Goal: Browse casually

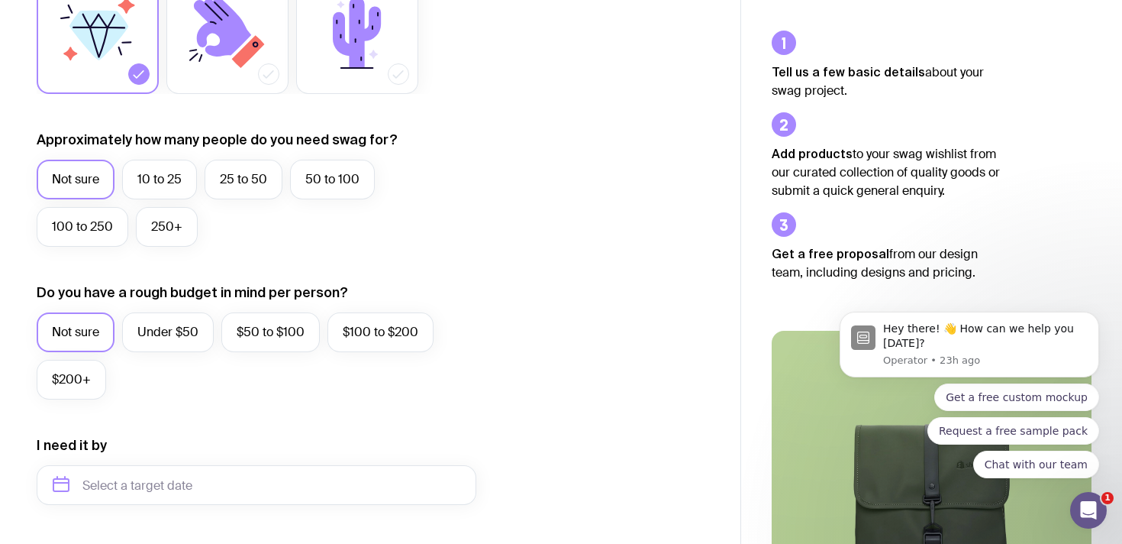
scroll to position [321, 0]
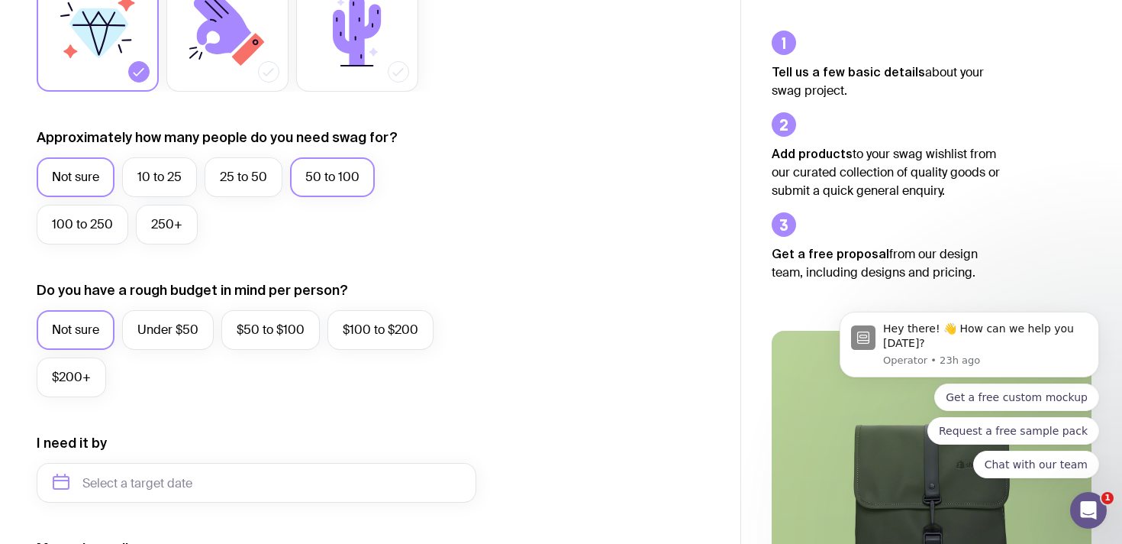
click at [345, 181] on label "50 to 100" at bounding box center [332, 177] width 85 height 40
click at [0, 0] on input "50 to 100" at bounding box center [0, 0] width 0 height 0
click at [256, 332] on label "$50 to $100" at bounding box center [270, 329] width 98 height 40
click at [0, 0] on input "$50 to $100" at bounding box center [0, 0] width 0 height 0
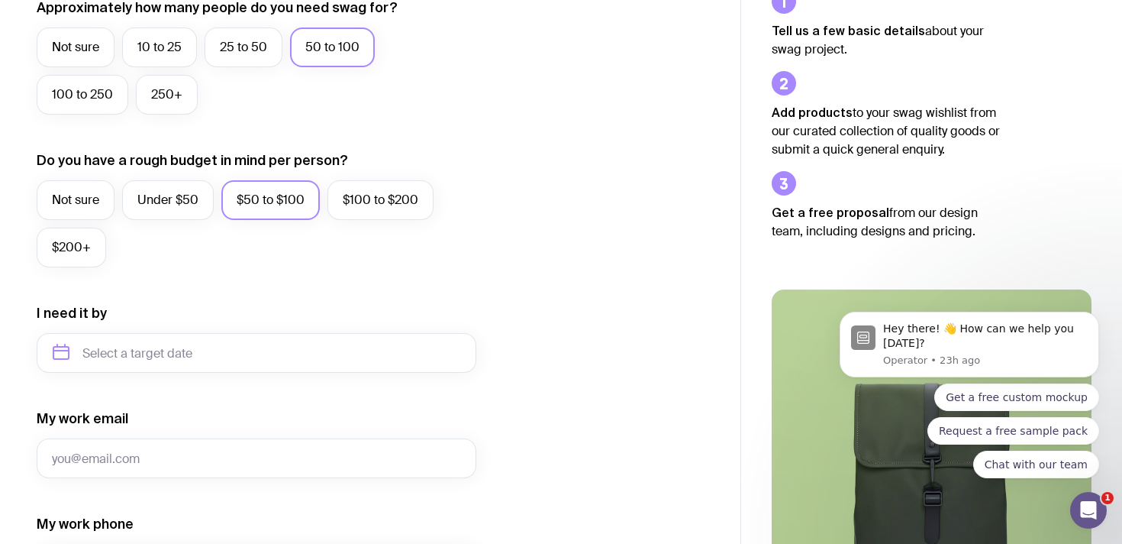
scroll to position [518, 0]
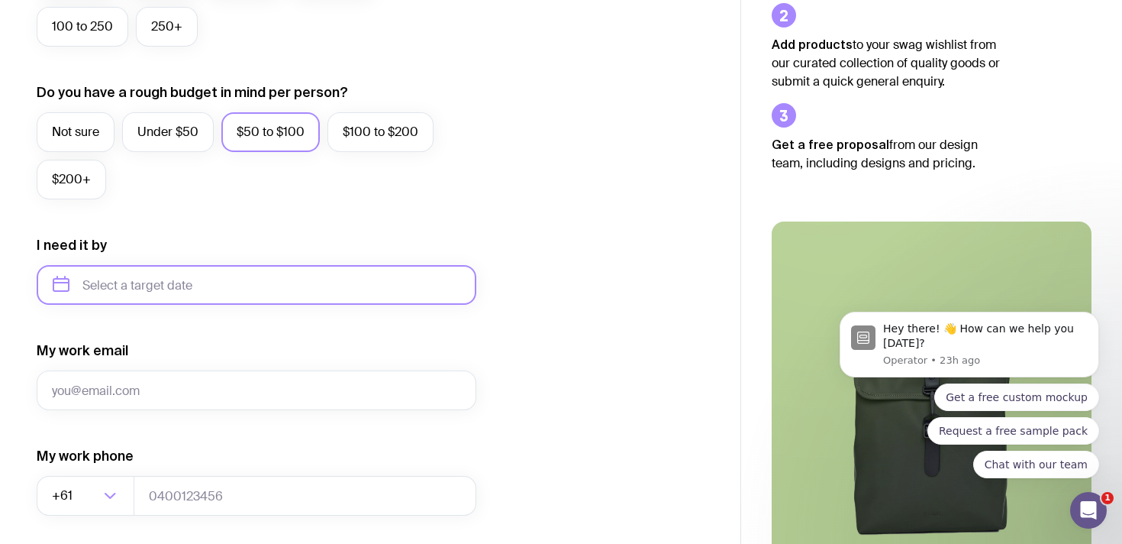
click at [179, 287] on input "text" at bounding box center [257, 285] width 440 height 40
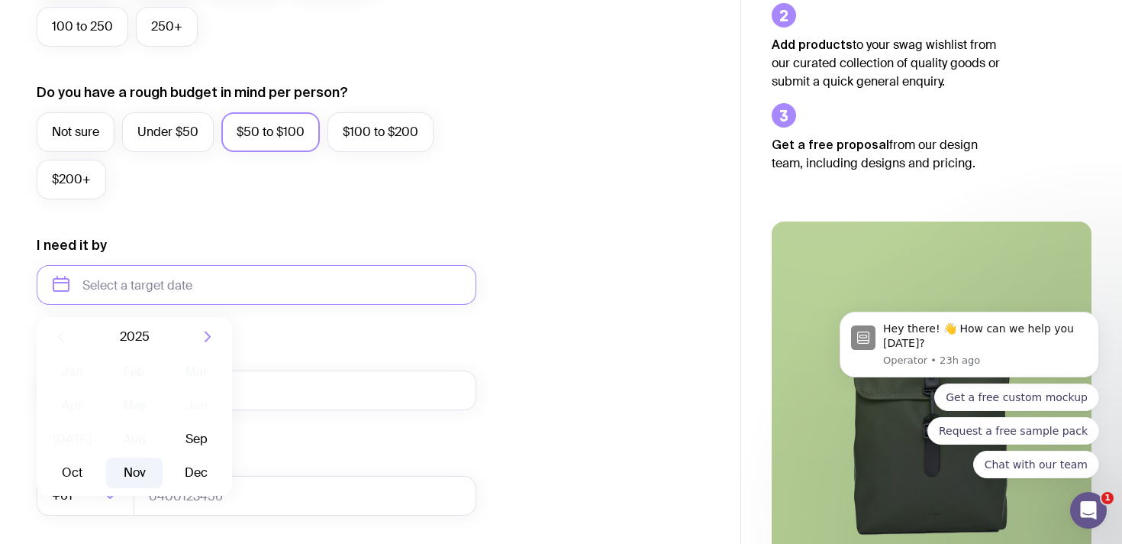
click at [169, 470] on button "Nov" at bounding box center [197, 472] width 56 height 31
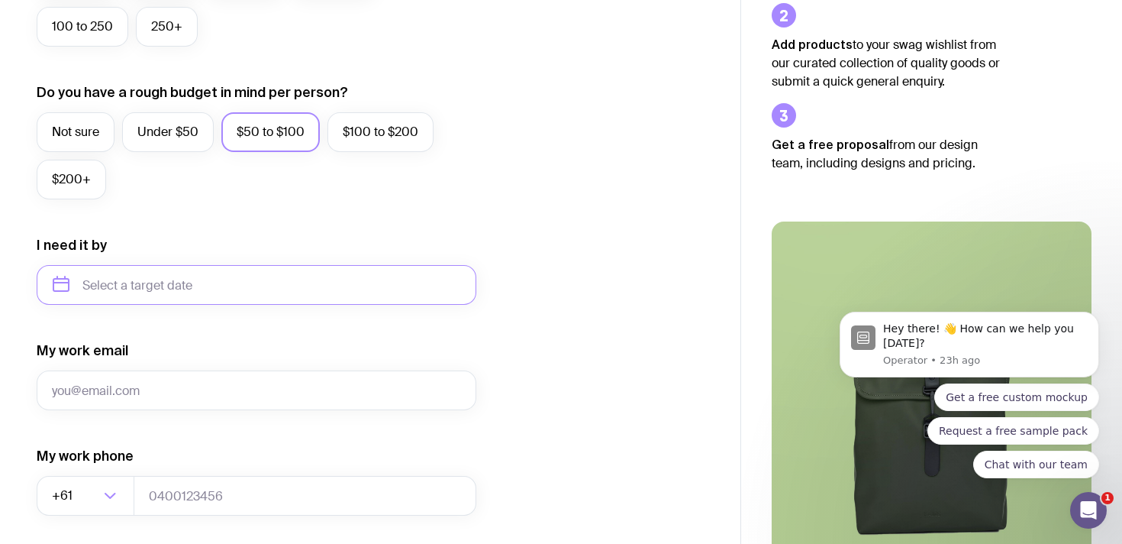
type input "[DATE]"
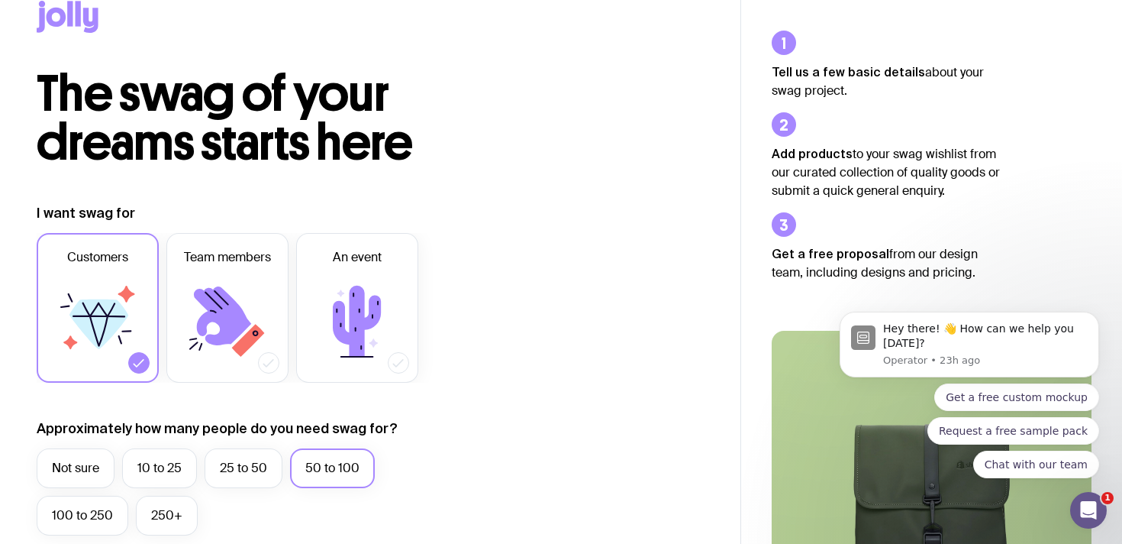
scroll to position [0, 0]
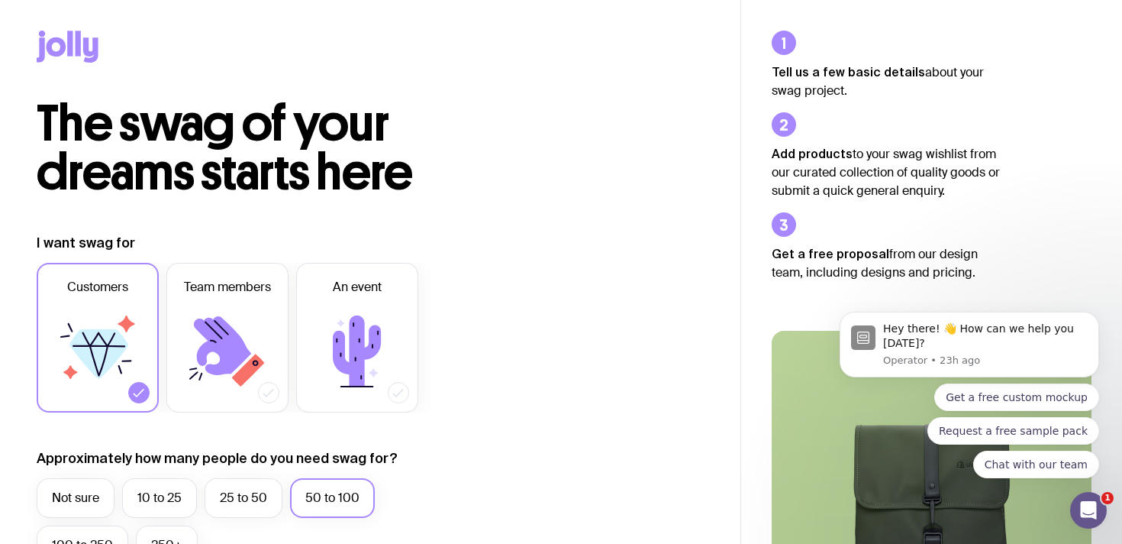
drag, startPoint x: 71, startPoint y: 40, endPoint x: 144, endPoint y: 37, distance: 73.3
click at [70, 40] on icon at bounding box center [69, 43] width 5 height 25
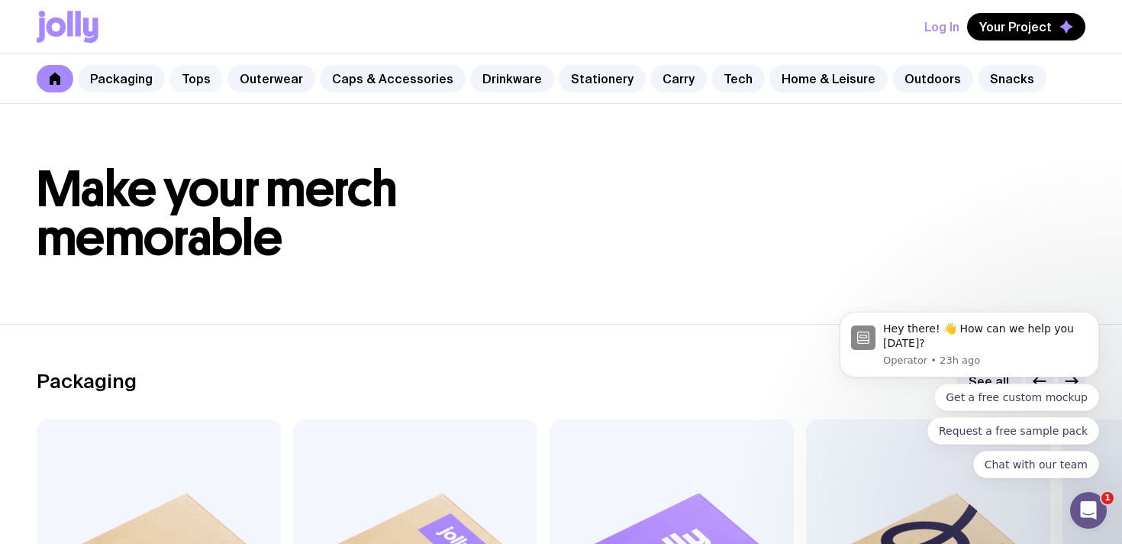
click at [176, 82] on link "Tops" at bounding box center [195, 78] width 53 height 27
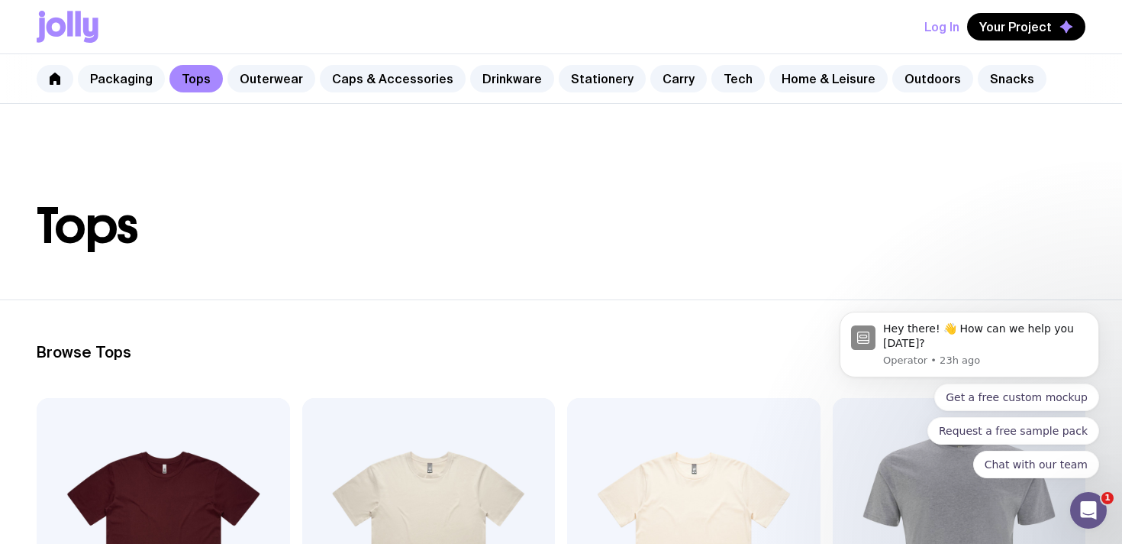
click at [105, 79] on link "Packaging" at bounding box center [121, 78] width 87 height 27
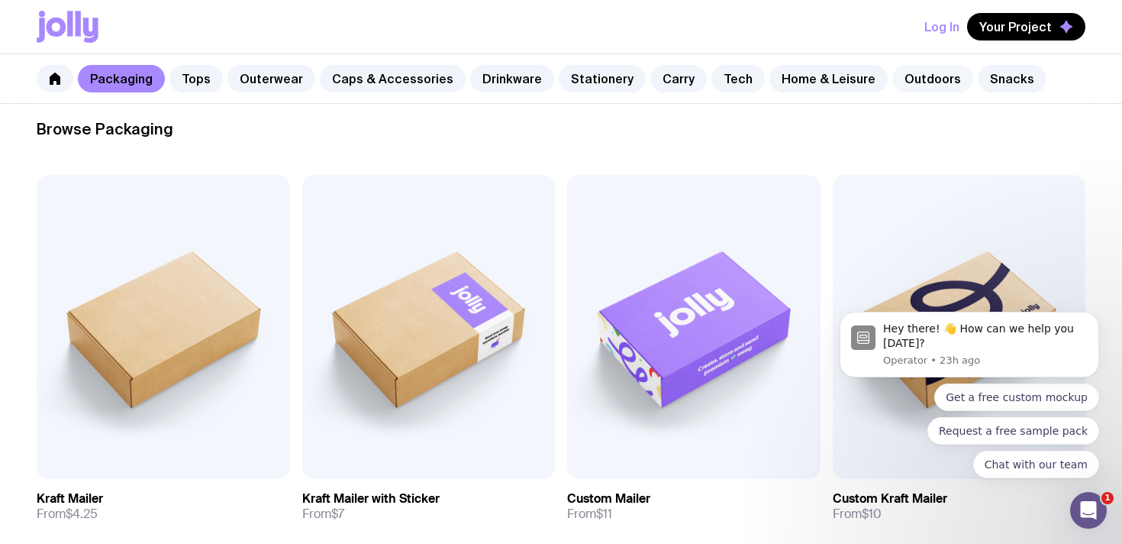
scroll to position [224, 0]
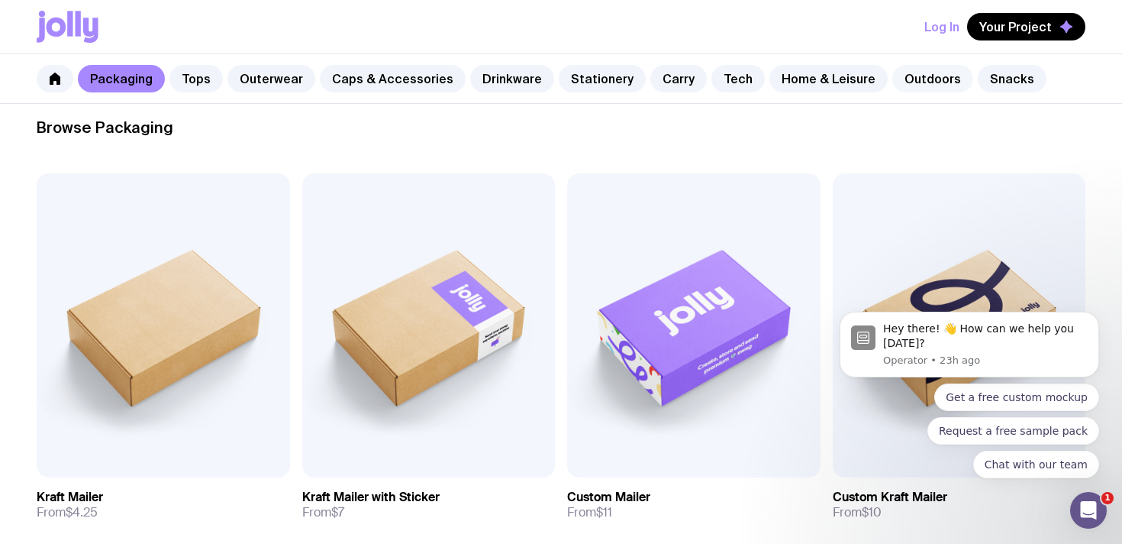
click at [905, 82] on link "Outdoors" at bounding box center [932, 78] width 81 height 27
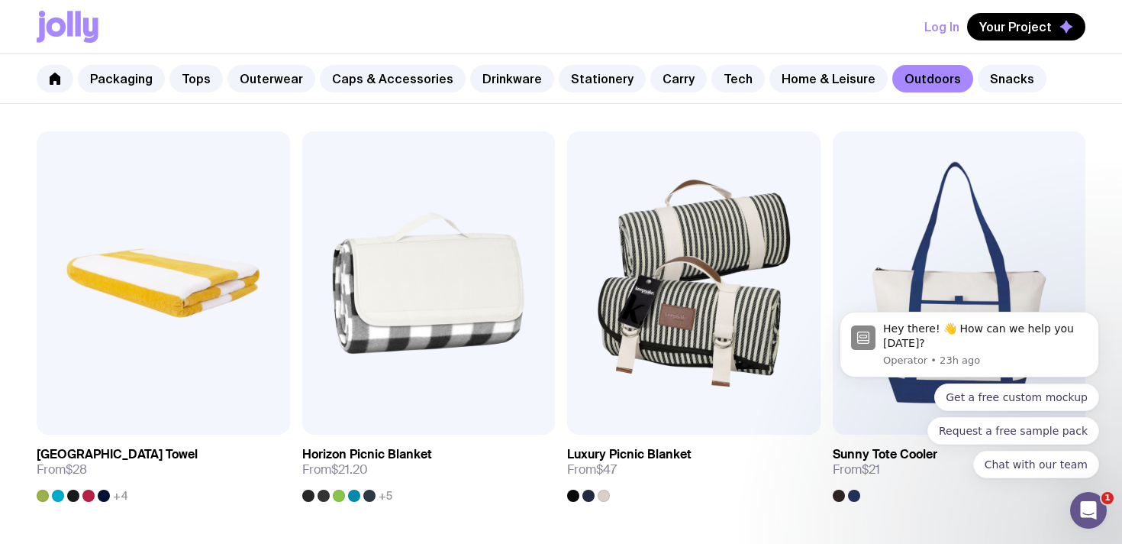
scroll to position [1107, 0]
click at [716, 295] on img at bounding box center [693, 283] width 253 height 304
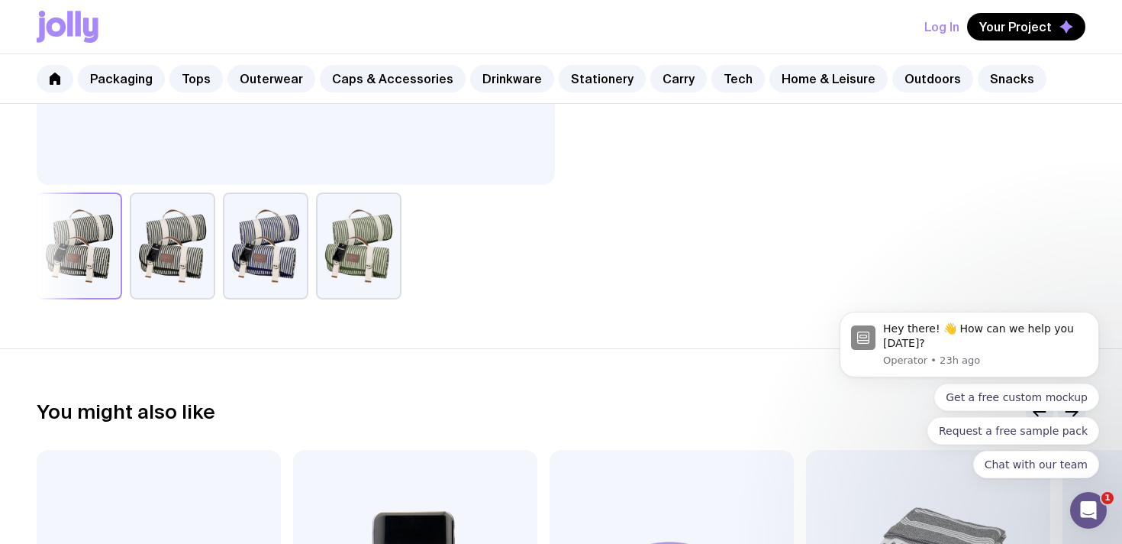
scroll to position [571, 0]
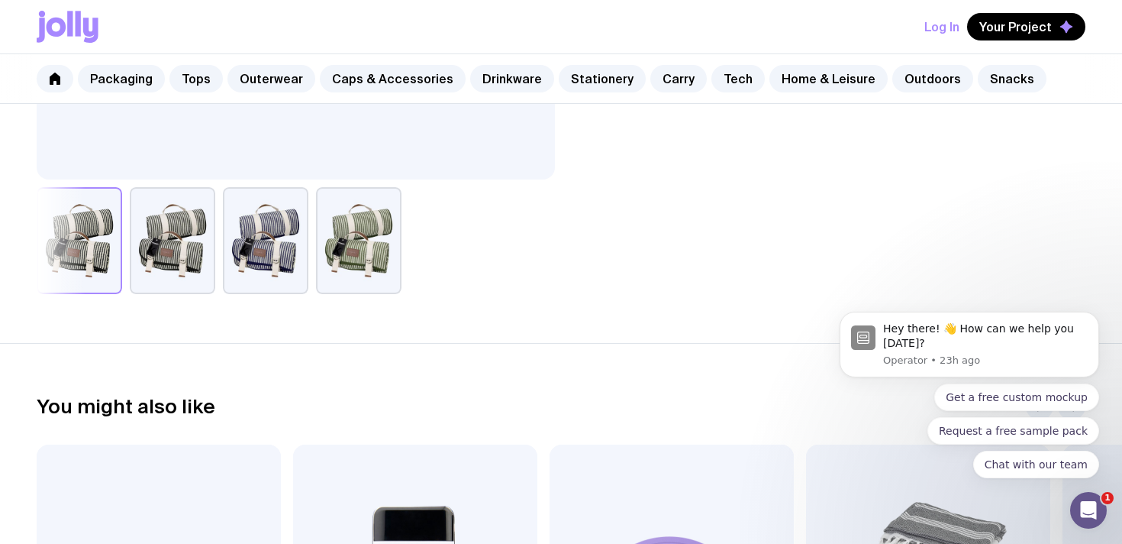
click at [293, 255] on button "button" at bounding box center [266, 240] width 86 height 107
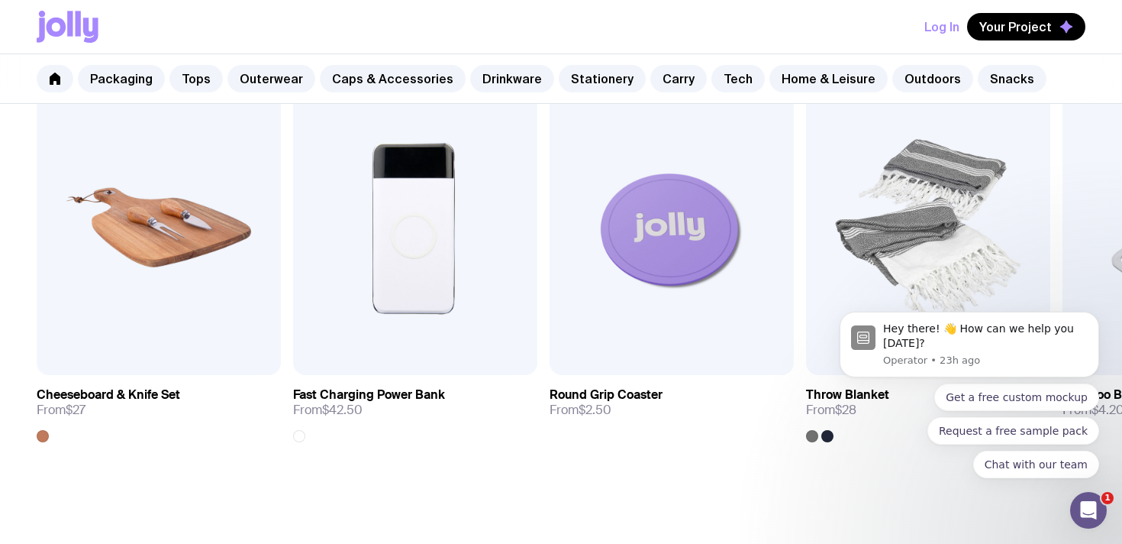
scroll to position [934, 0]
click at [712, 79] on link "Tech" at bounding box center [738, 78] width 53 height 27
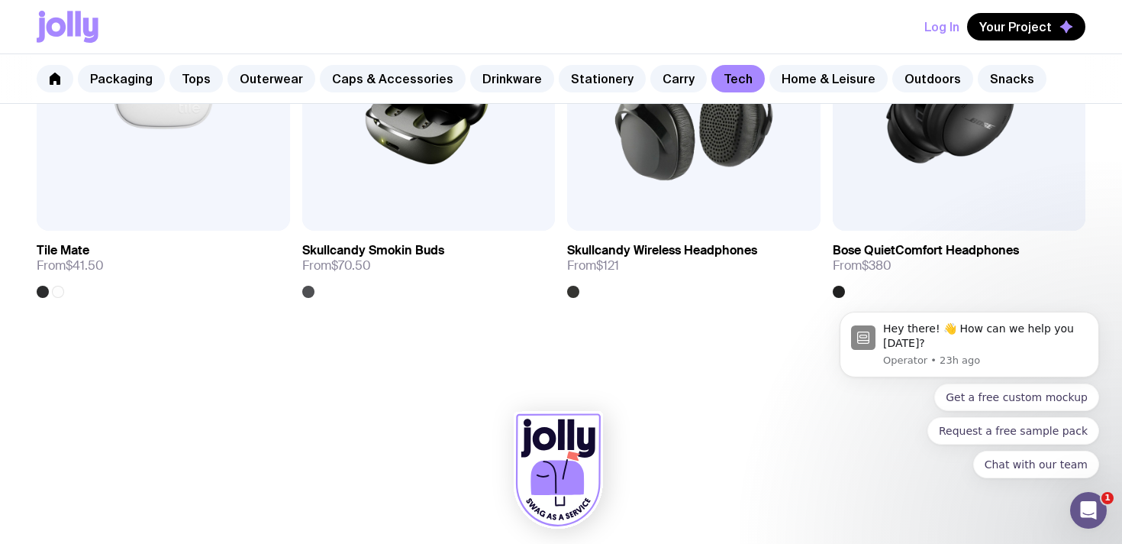
scroll to position [3003, 0]
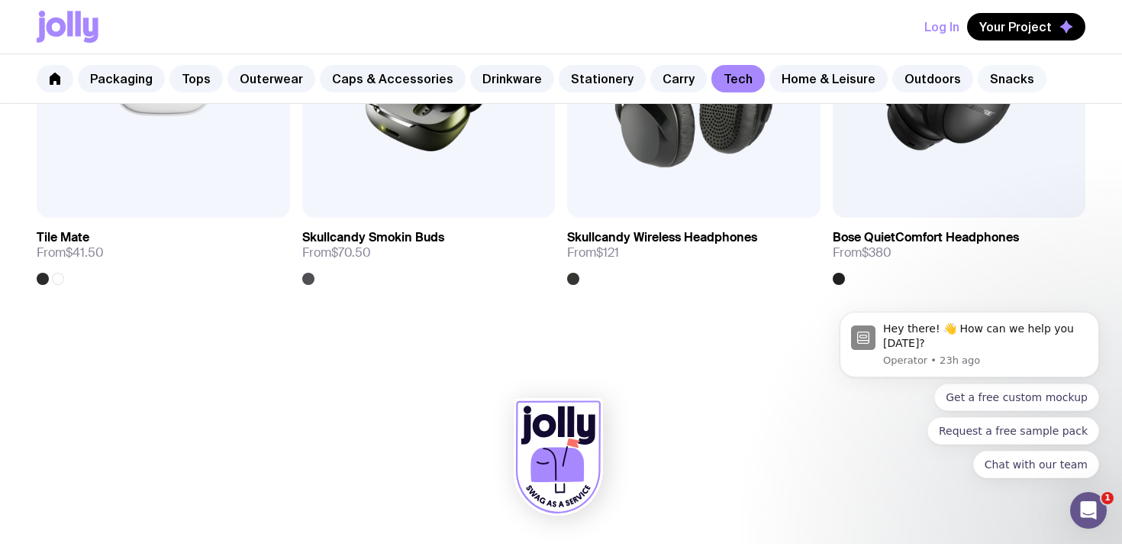
click at [983, 77] on link "Snacks" at bounding box center [1012, 78] width 69 height 27
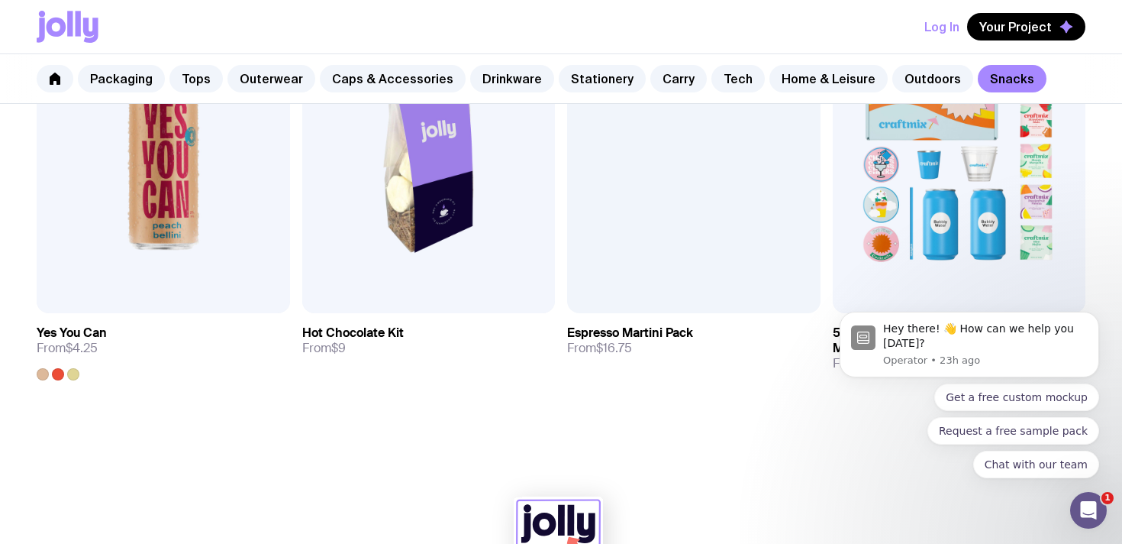
scroll to position [1327, 0]
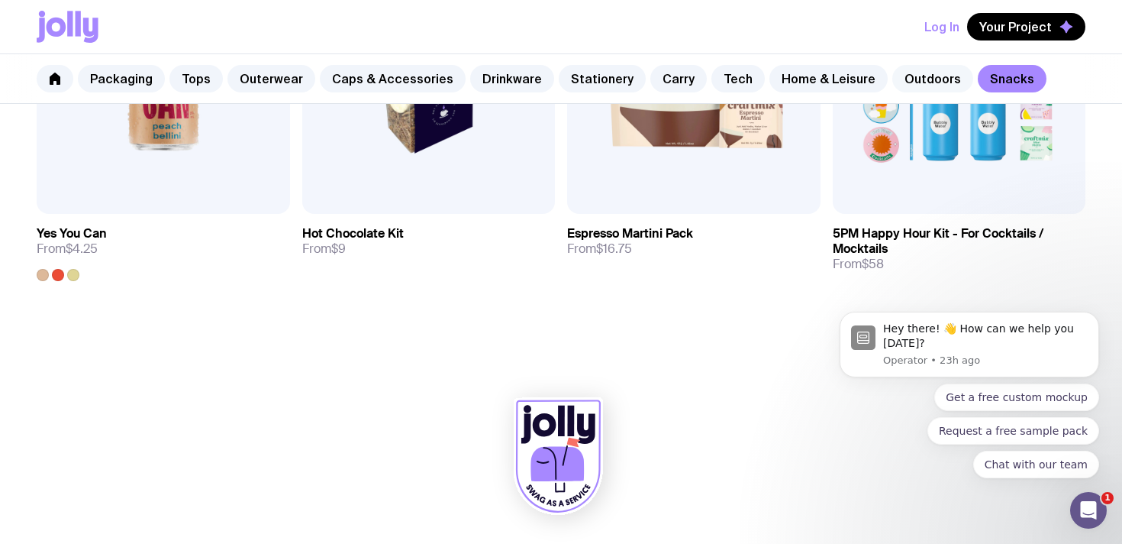
click at [919, 77] on link "Outdoors" at bounding box center [932, 78] width 81 height 27
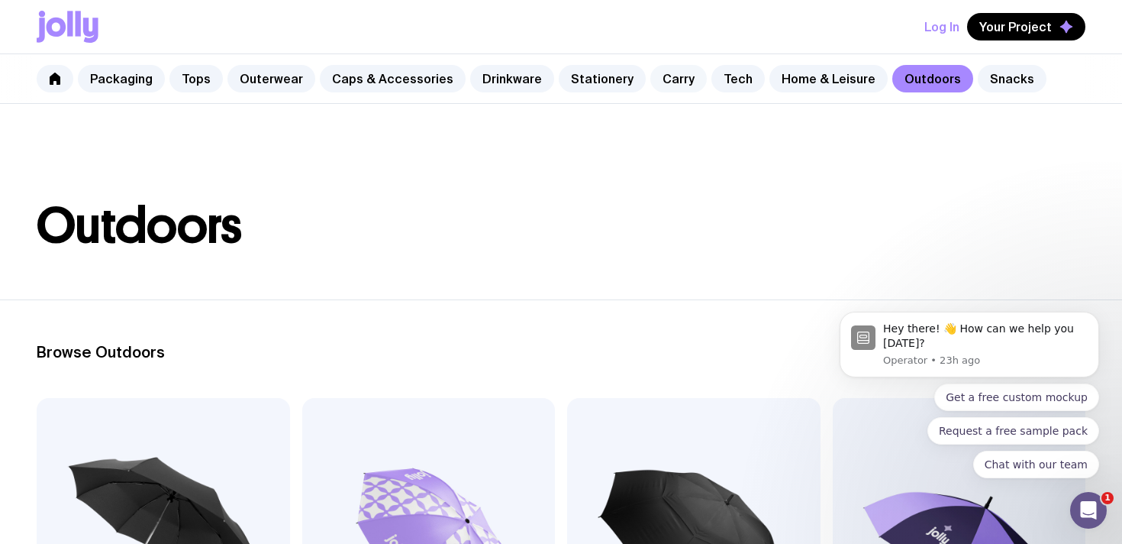
click at [659, 69] on link "Carry" at bounding box center [678, 78] width 56 height 27
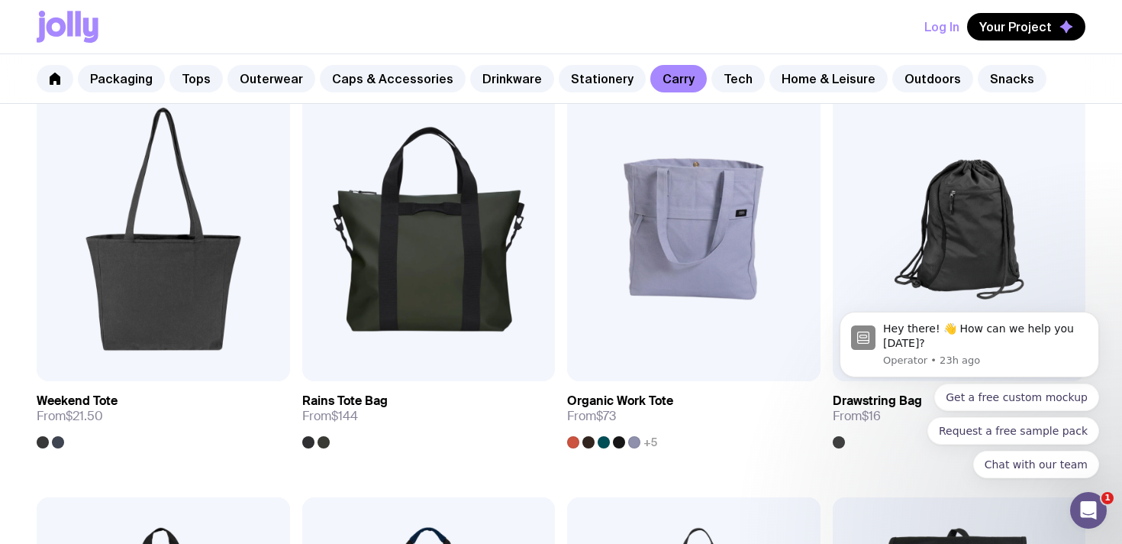
scroll to position [761, 0]
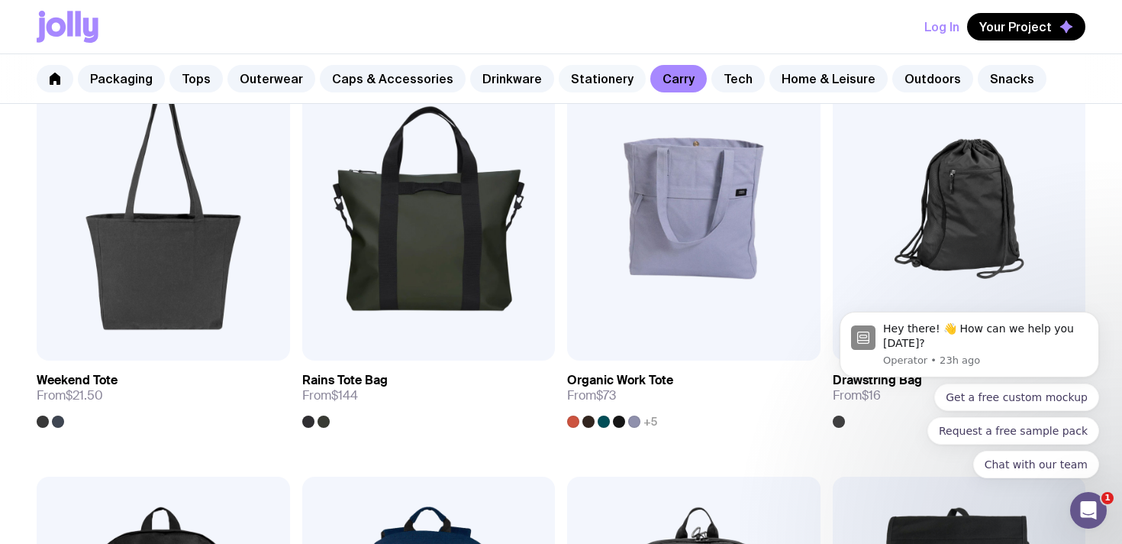
click at [592, 79] on link "Stationery" at bounding box center [602, 78] width 87 height 27
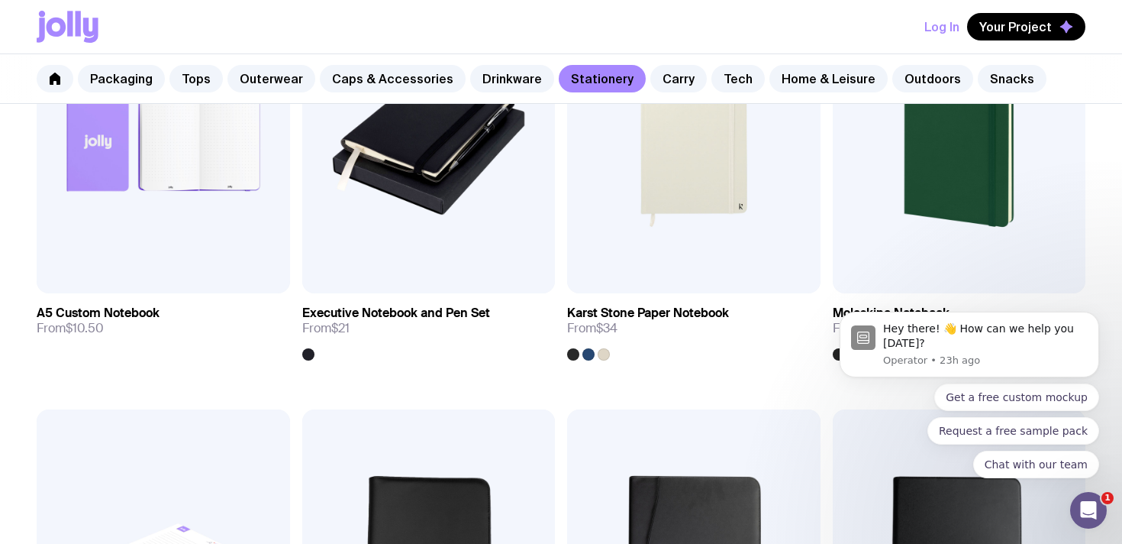
scroll to position [1669, 0]
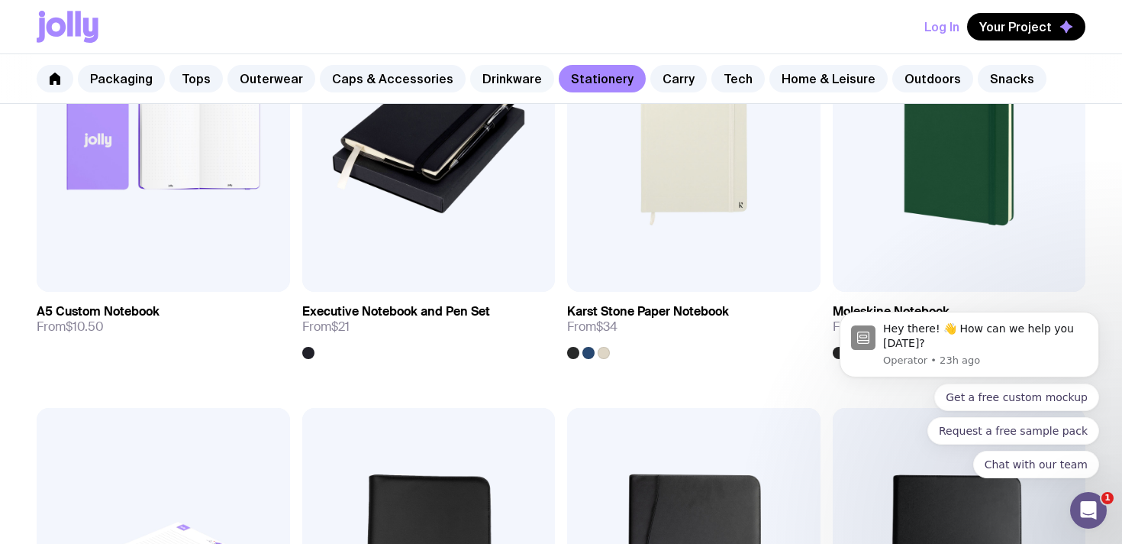
click at [491, 83] on link "Drinkware" at bounding box center [512, 78] width 84 height 27
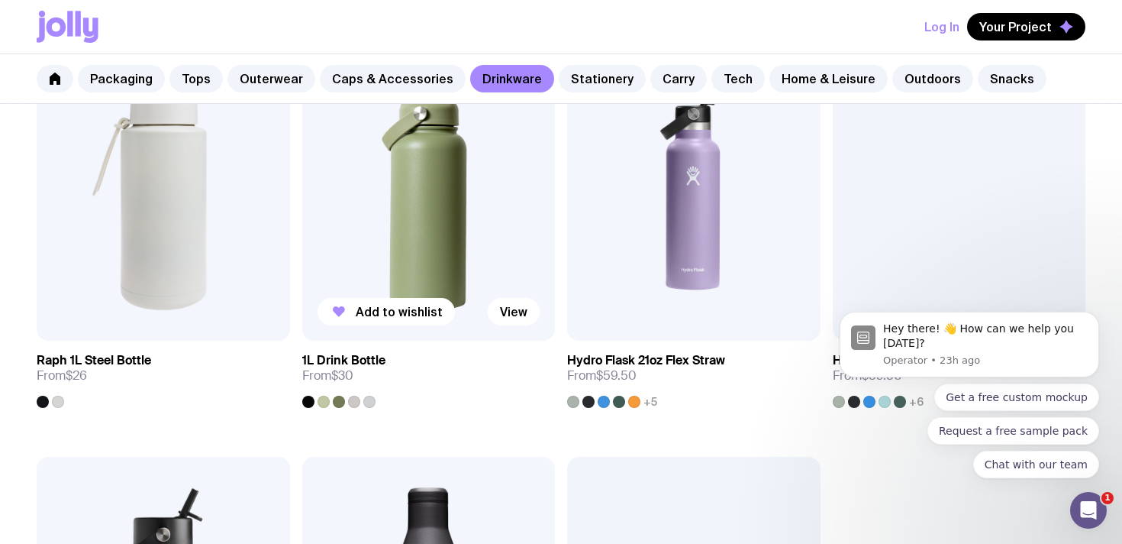
scroll to position [2071, 0]
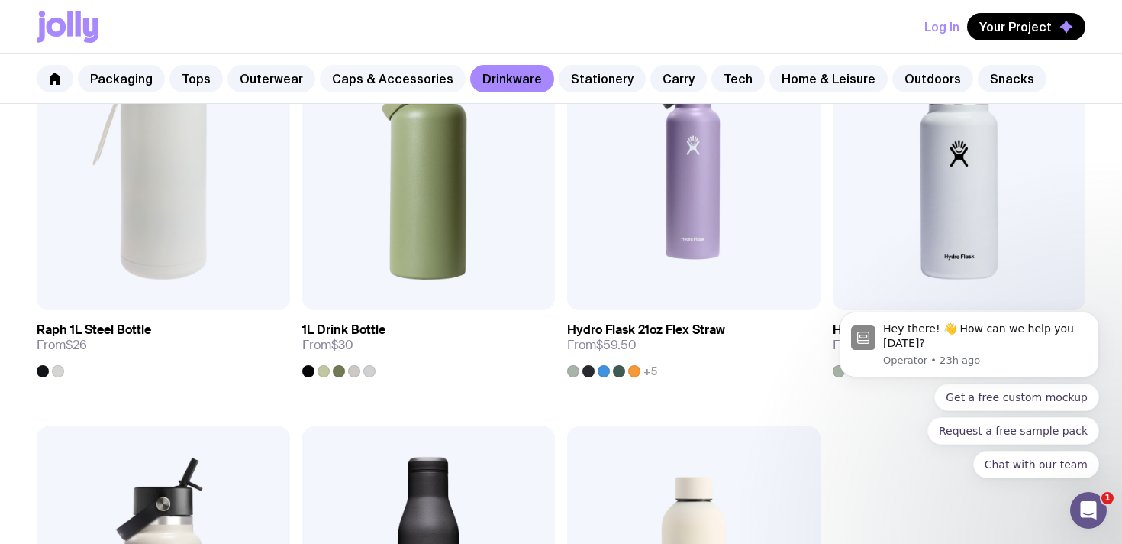
click at [401, 80] on link "Caps & Accessories" at bounding box center [393, 78] width 146 height 27
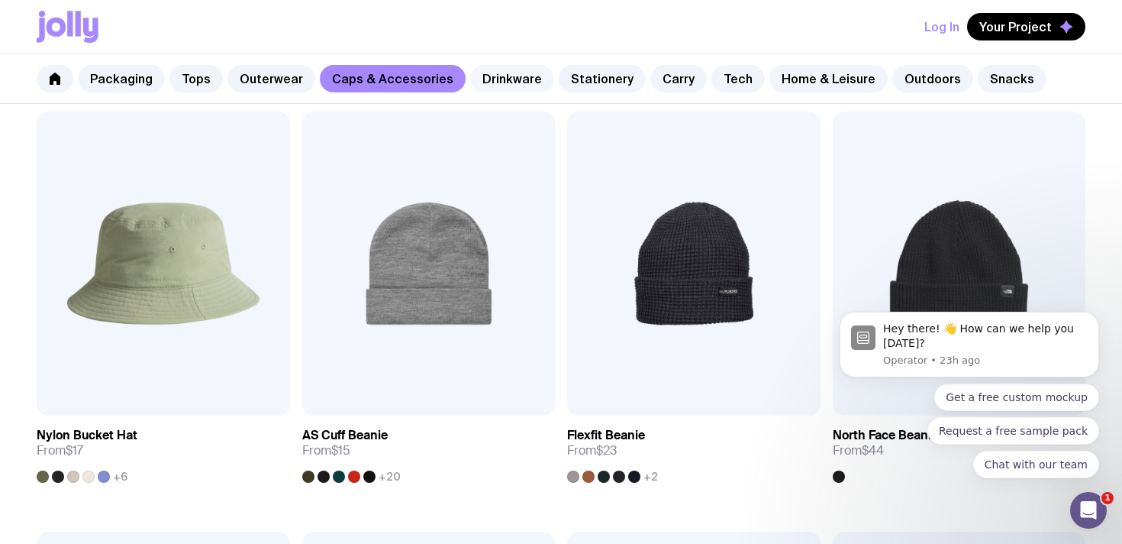
scroll to position [1576, 0]
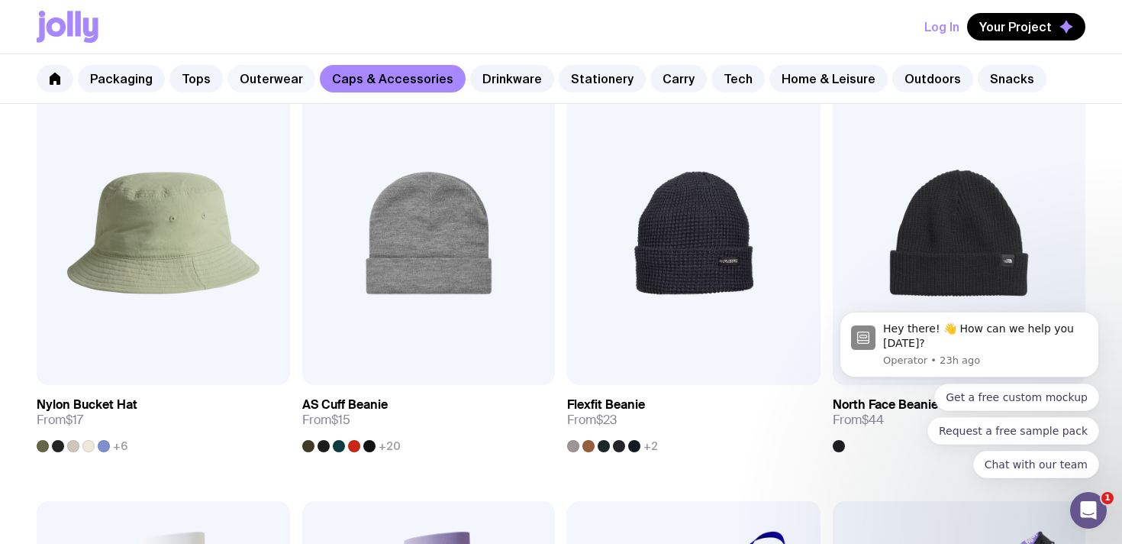
click at [288, 75] on link "Outerwear" at bounding box center [272, 78] width 88 height 27
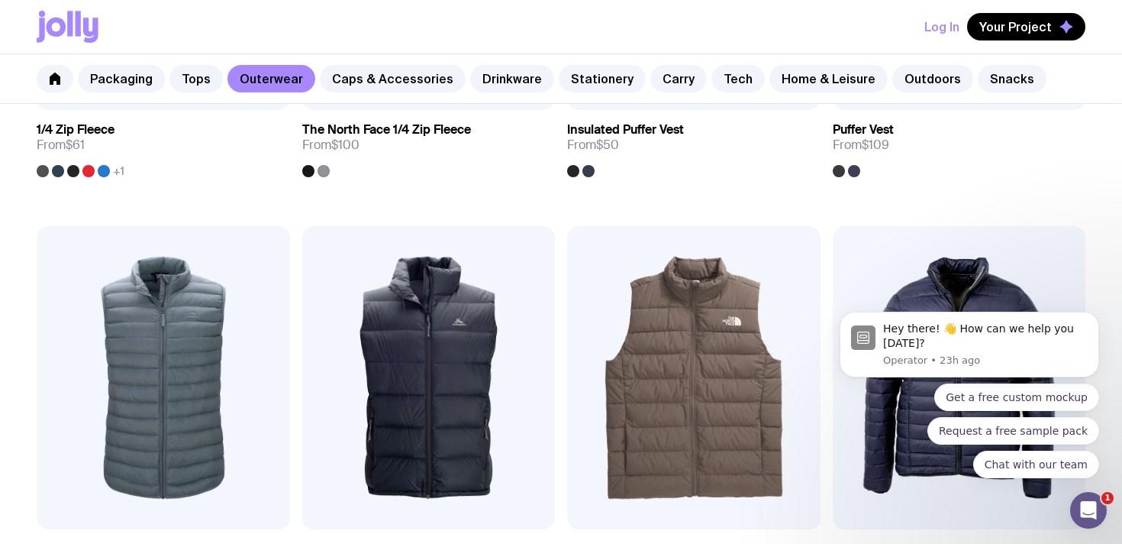
scroll to position [1013, 0]
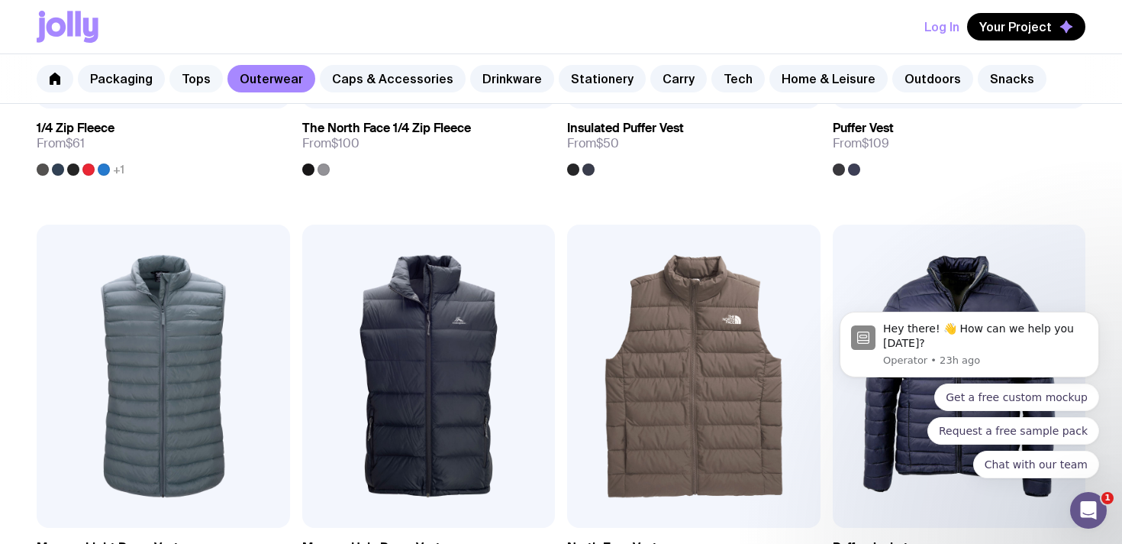
click at [202, 79] on link "Tops" at bounding box center [195, 78] width 53 height 27
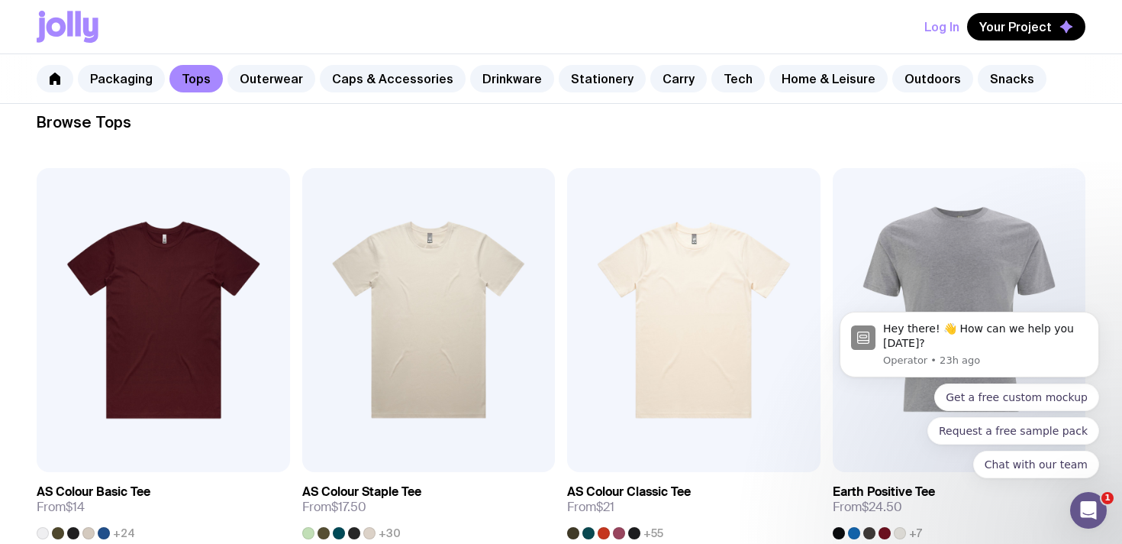
scroll to position [232, 0]
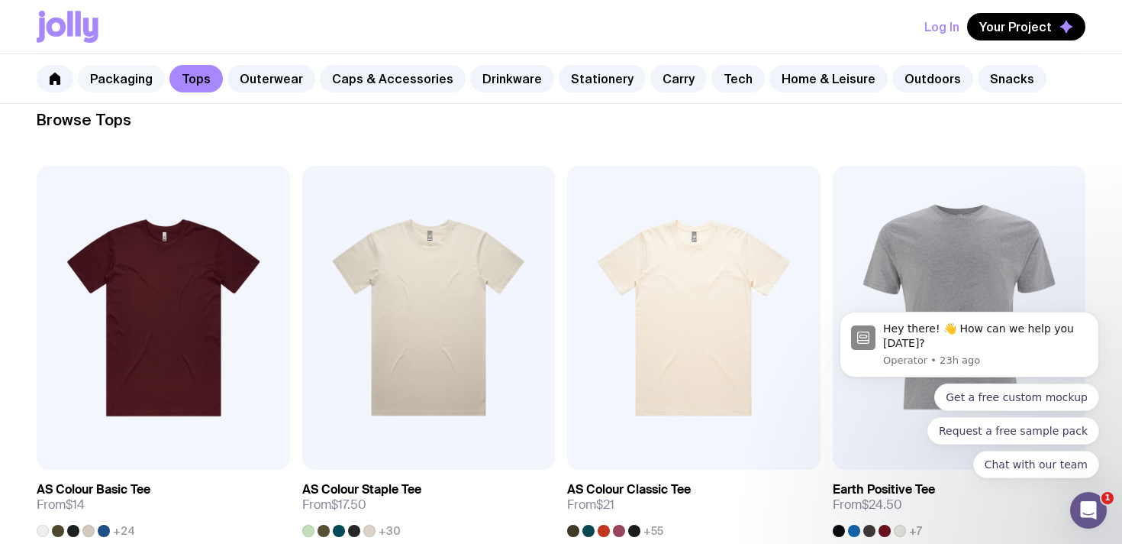
click at [137, 81] on link "Packaging" at bounding box center [121, 78] width 87 height 27
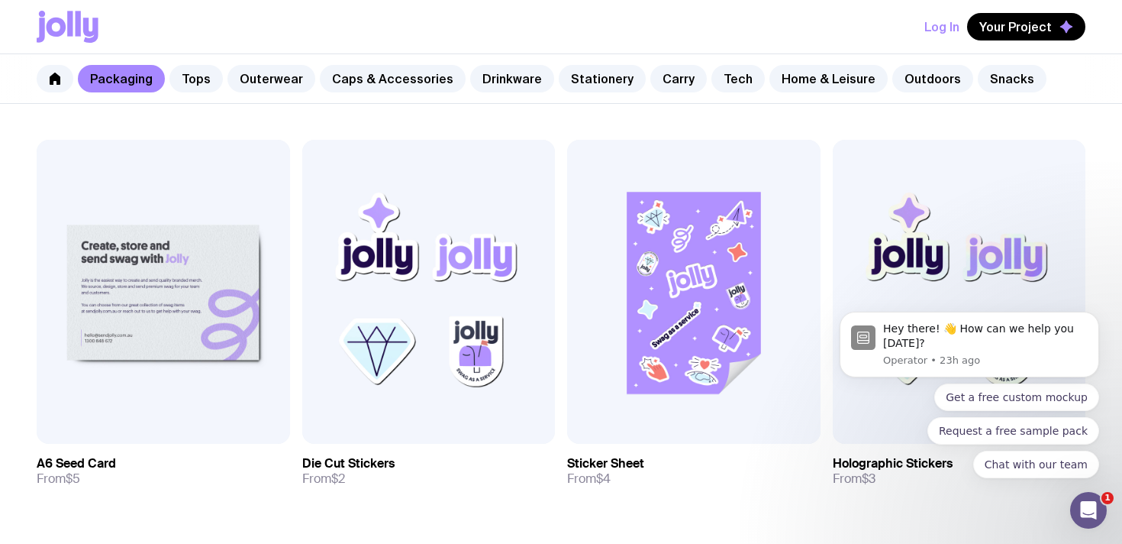
scroll to position [1486, 0]
